Goal: Obtain resource: Download file/media

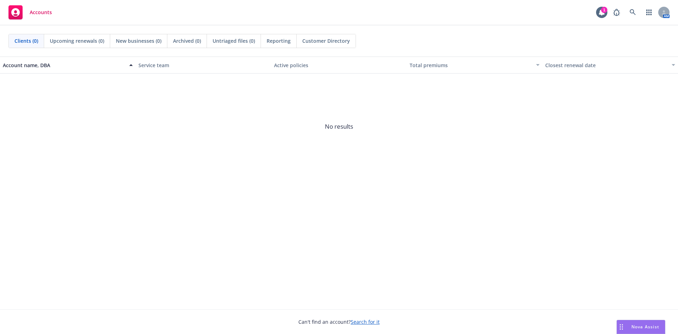
click at [365, 322] on link "Search for it" at bounding box center [365, 321] width 29 height 7
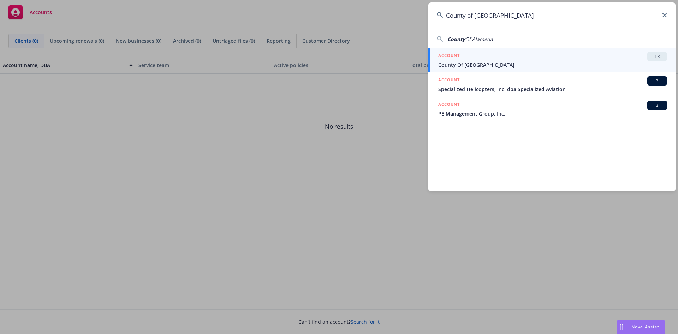
type input "County of [GEOGRAPHIC_DATA]"
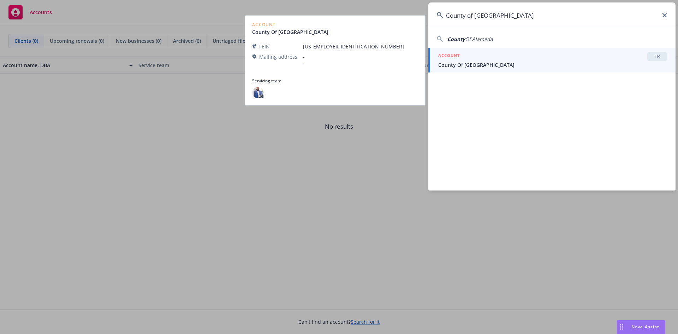
click at [455, 67] on span "County Of [GEOGRAPHIC_DATA]" at bounding box center [552, 64] width 229 height 7
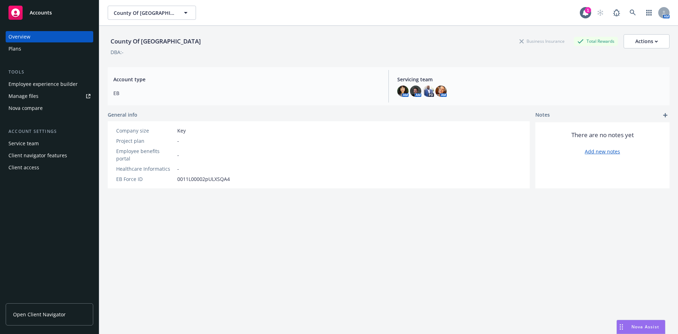
drag, startPoint x: 52, startPoint y: 312, endPoint x: 123, endPoint y: 307, distance: 71.1
click at [52, 312] on span "Open Client Navigator" at bounding box center [39, 313] width 53 height 7
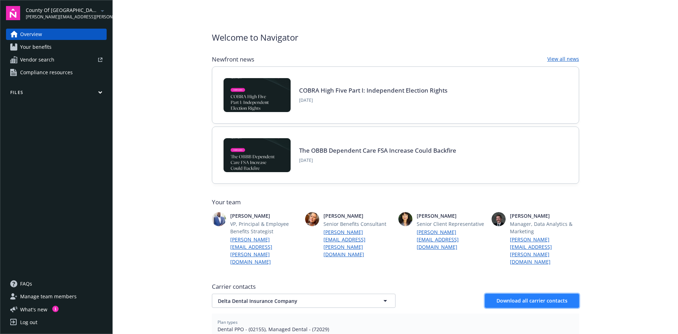
click at [534, 297] on span "Download all carrier contacts" at bounding box center [531, 300] width 71 height 7
click at [527, 297] on span "Download all carrier contacts" at bounding box center [531, 300] width 71 height 7
